Goal: Information Seeking & Learning: Learn about a topic

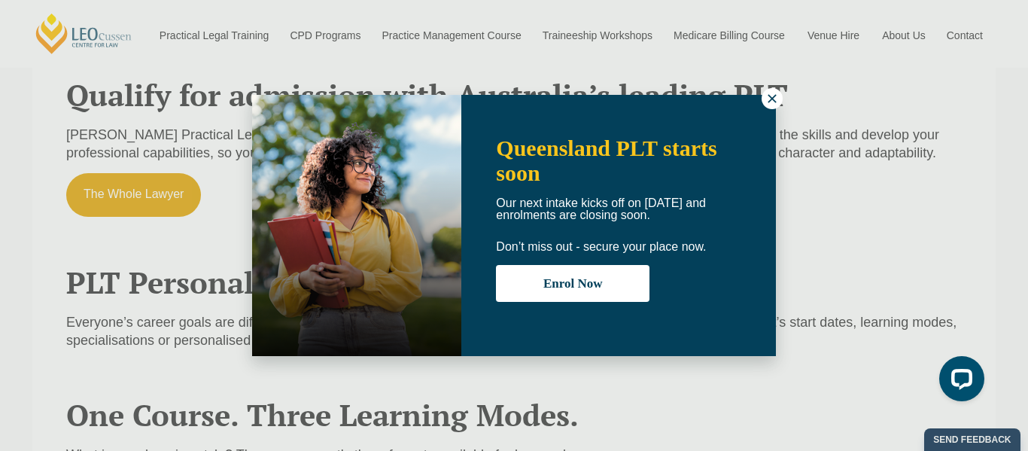
click at [770, 102] on icon at bounding box center [772, 98] width 8 height 8
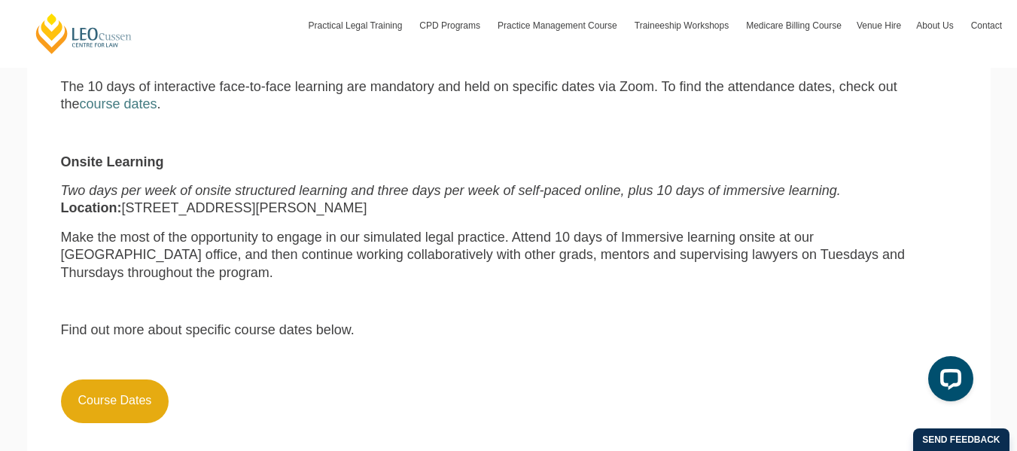
scroll to position [1129, 0]
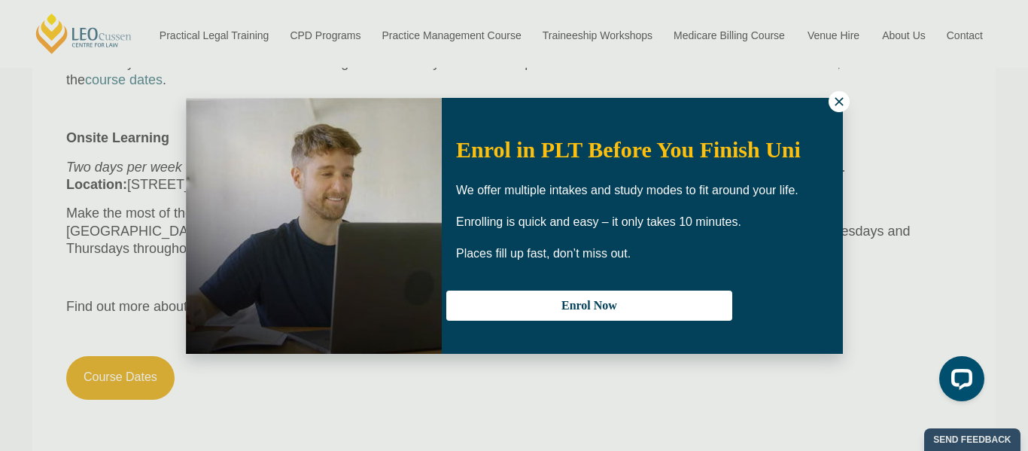
click at [835, 103] on icon at bounding box center [839, 102] width 14 height 14
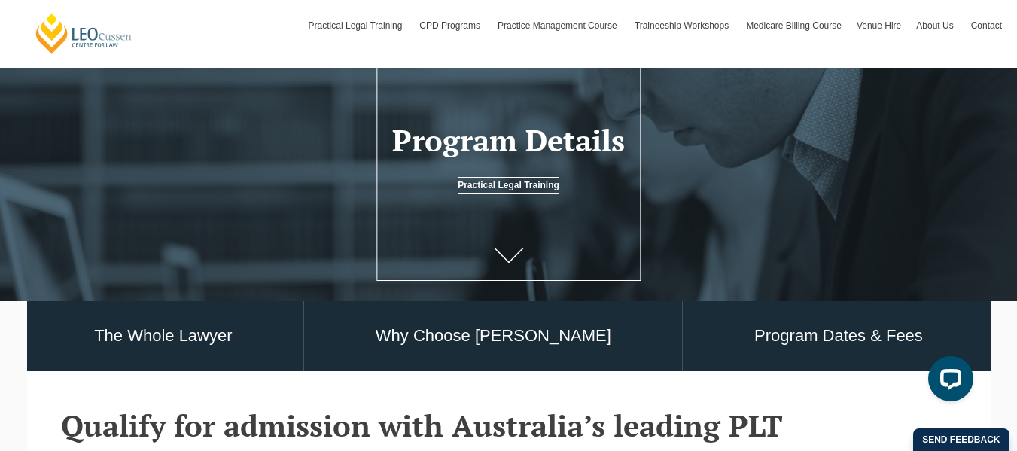
scroll to position [0, 0]
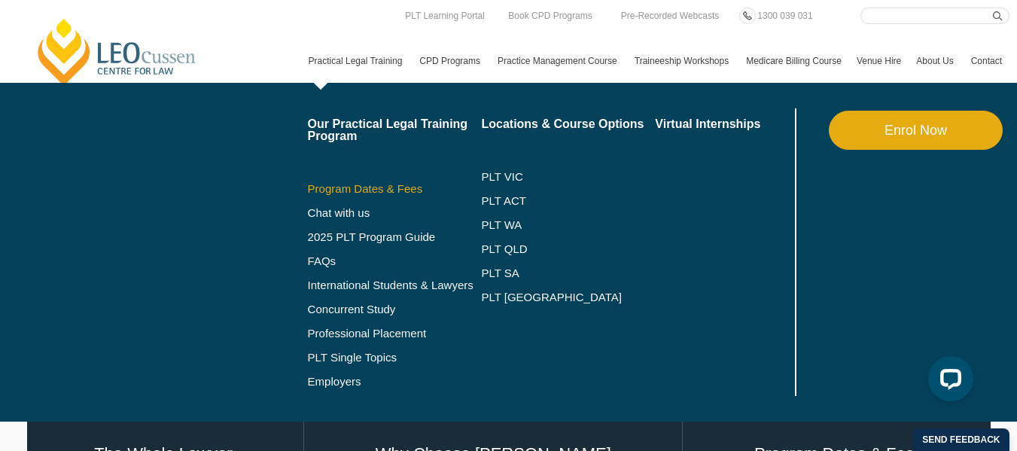
click at [308, 195] on link "Program Dates & Fees" at bounding box center [395, 189] width 174 height 12
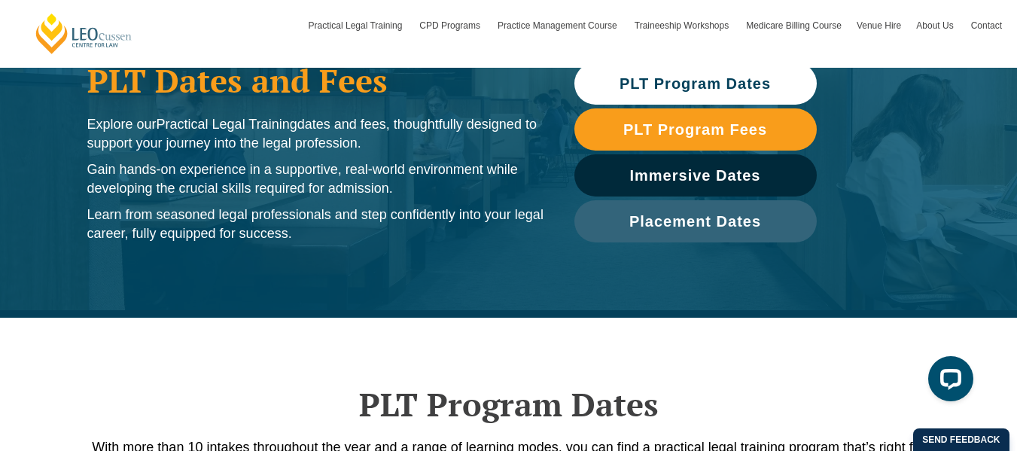
scroll to position [376, 0]
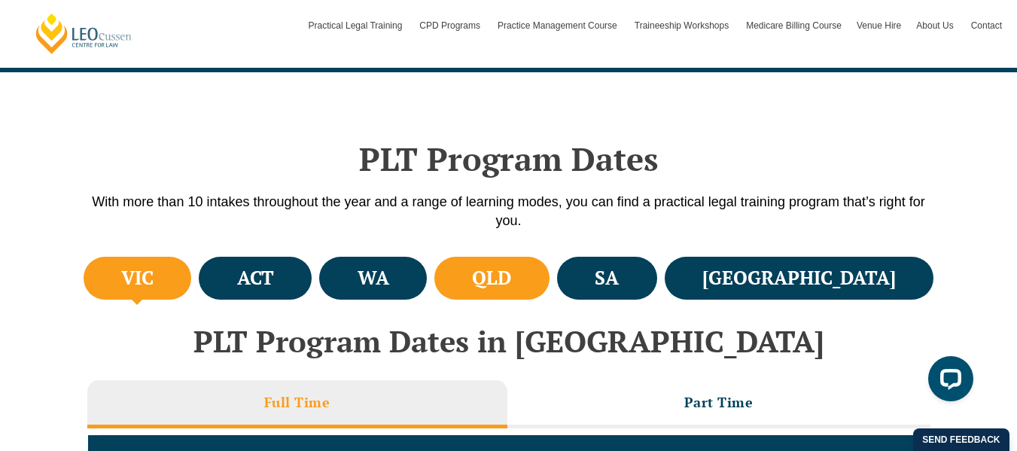
click at [511, 288] on h4 "QLD" at bounding box center [491, 278] width 39 height 25
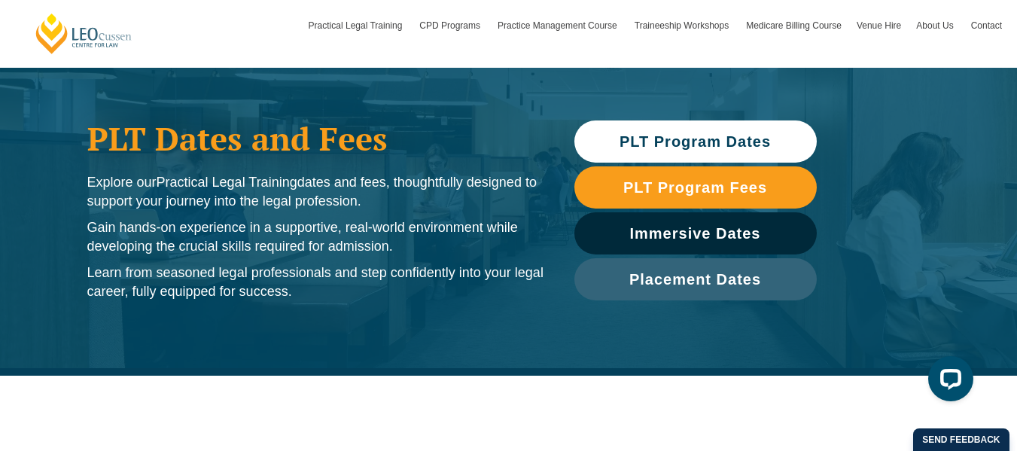
scroll to position [0, 0]
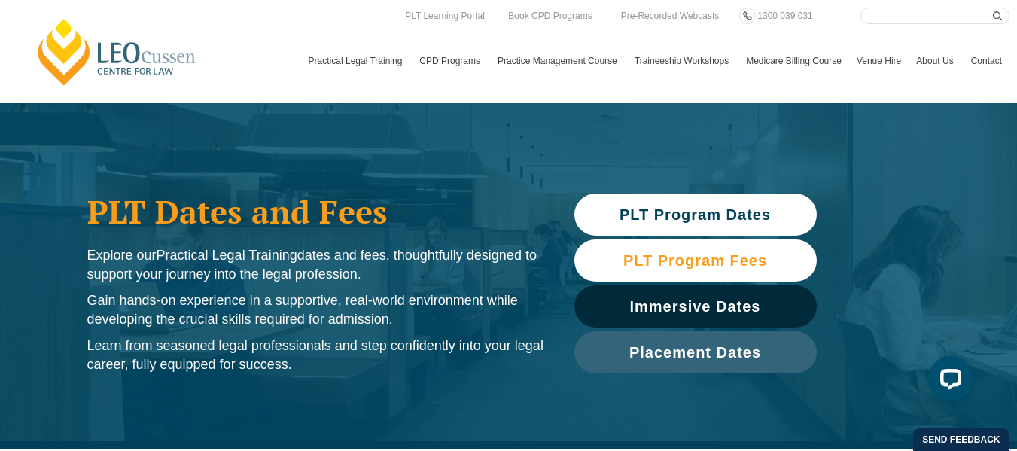
click at [681, 254] on span "PLT Program Fees" at bounding box center [695, 260] width 144 height 15
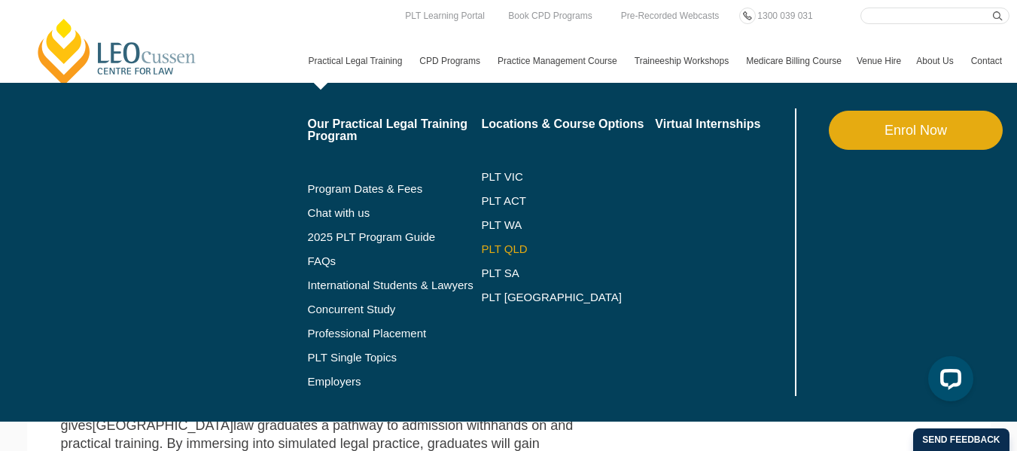
click at [481, 255] on link "PLT QLD" at bounding box center [568, 249] width 174 height 12
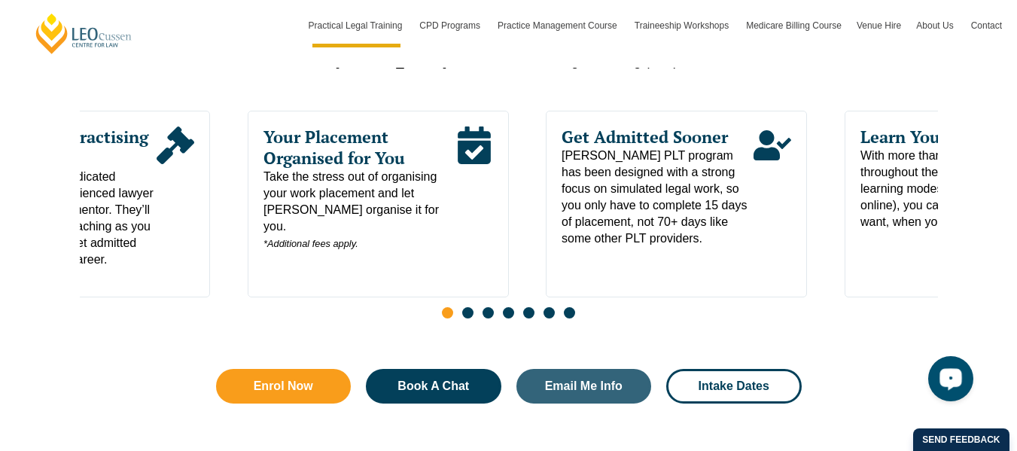
click at [371, 285] on div "Your Placement Organised for You Take the stress out of organising your work pl…" at bounding box center [378, 204] width 261 height 187
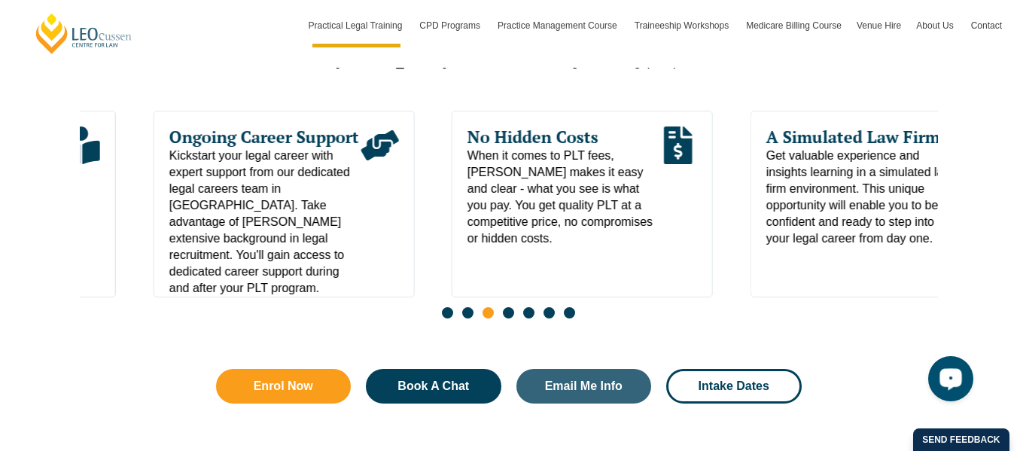
click at [14, 302] on div "Why Choose [PERSON_NAME]? Choosing the right PLT learning centre in [GEOGRAPHIC…" at bounding box center [508, 200] width 1017 height 525
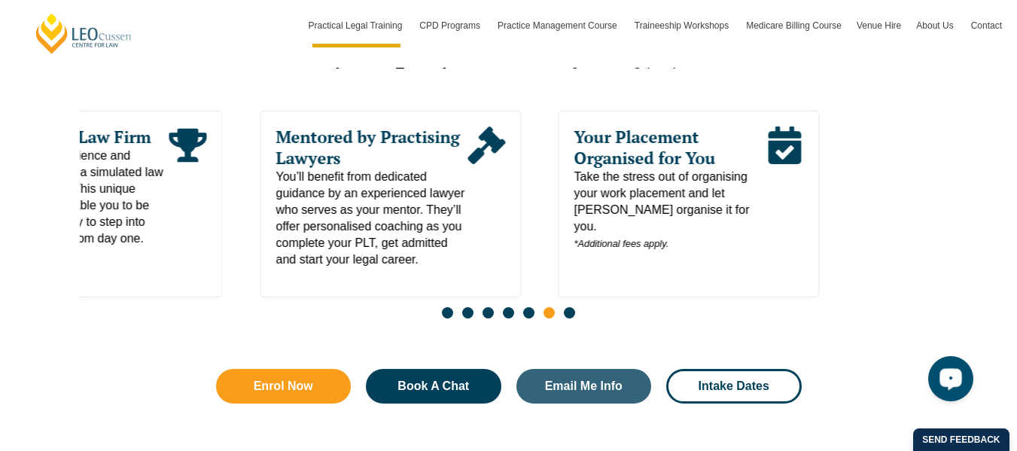
click at [0, 277] on div "Why Choose [PERSON_NAME]? Choosing the right PLT learning centre in [GEOGRAPHIC…" at bounding box center [508, 200] width 1017 height 525
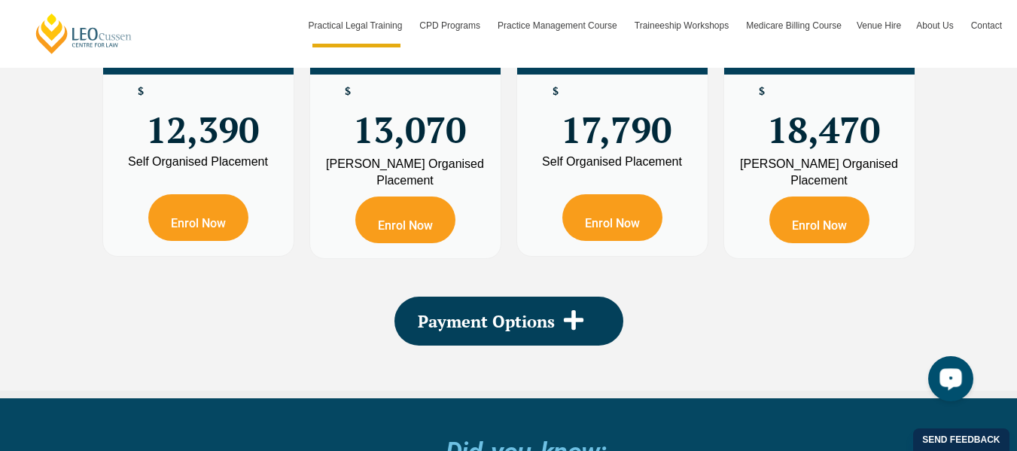
scroll to position [3085, 0]
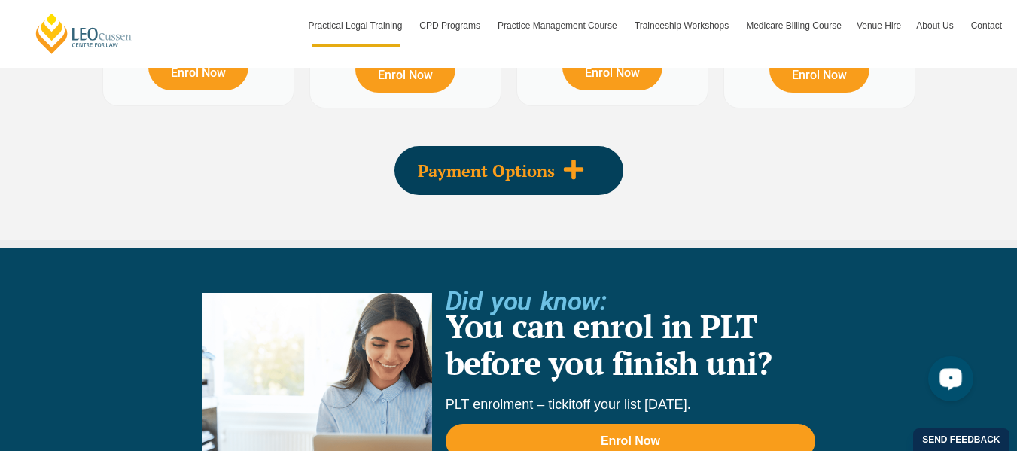
click at [563, 158] on icon at bounding box center [573, 169] width 23 height 23
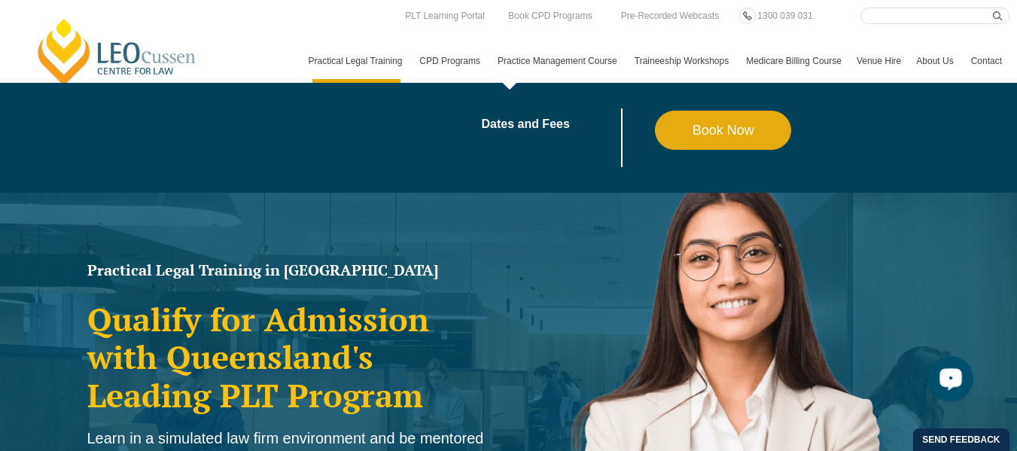
scroll to position [0, 0]
